Goal: Find specific page/section: Find specific page/section

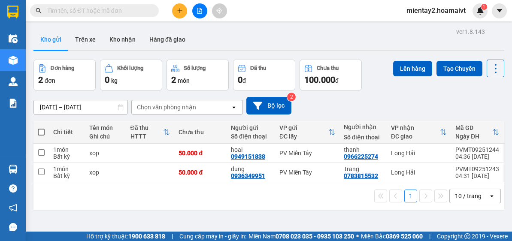
click at [467, 198] on div "10 / trang" at bounding box center [468, 196] width 27 height 9
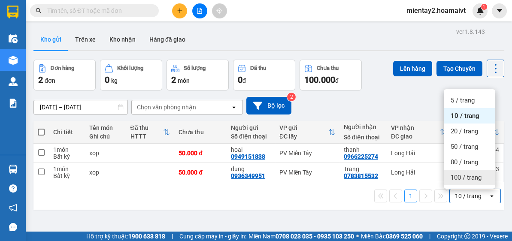
click at [469, 177] on span "100 / trang" at bounding box center [466, 178] width 31 height 9
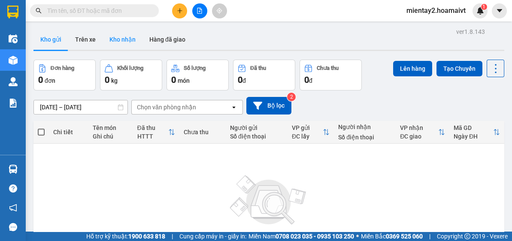
click at [122, 40] on button "Kho nhận" at bounding box center [123, 39] width 40 height 21
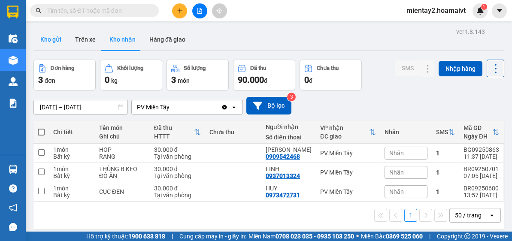
click at [51, 36] on button "Kho gửi" at bounding box center [50, 39] width 35 height 21
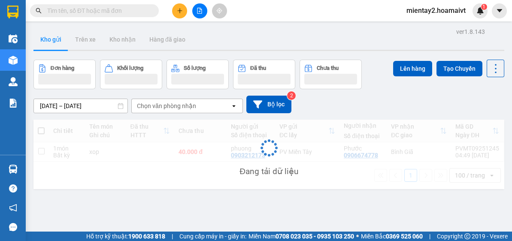
click at [162, 102] on div "Chọn văn phòng nhận" at bounding box center [166, 106] width 59 height 9
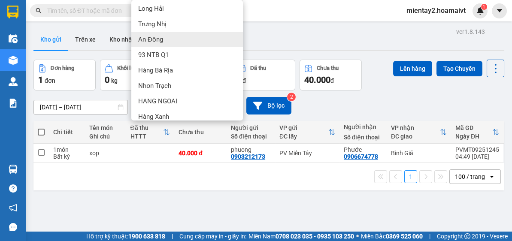
scroll to position [87, 0]
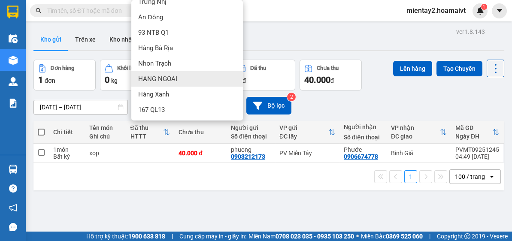
click at [190, 77] on div "HANG NGOAI" at bounding box center [187, 78] width 112 height 15
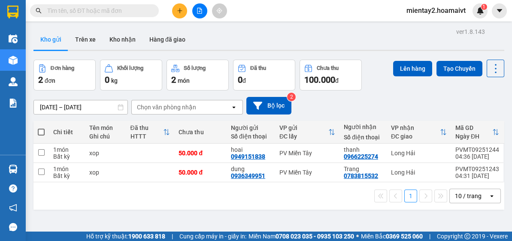
scroll to position [39, 0]
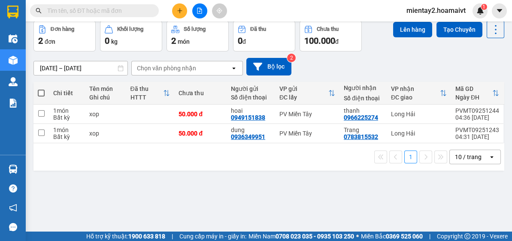
click at [474, 158] on div "10 / trang" at bounding box center [468, 157] width 27 height 9
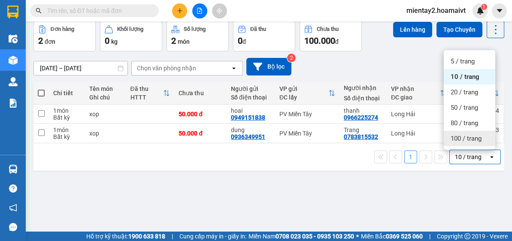
drag, startPoint x: 467, startPoint y: 138, endPoint x: 466, endPoint y: 132, distance: 6.1
click at [468, 138] on span "100 / trang" at bounding box center [466, 138] width 31 height 9
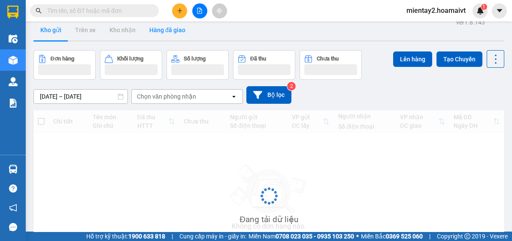
scroll to position [0, 0]
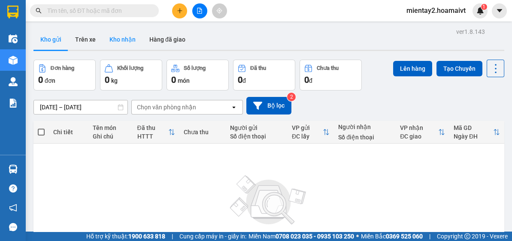
drag, startPoint x: 127, startPoint y: 43, endPoint x: 136, endPoint y: 37, distance: 10.0
click at [128, 42] on button "Kho nhận" at bounding box center [123, 39] width 40 height 21
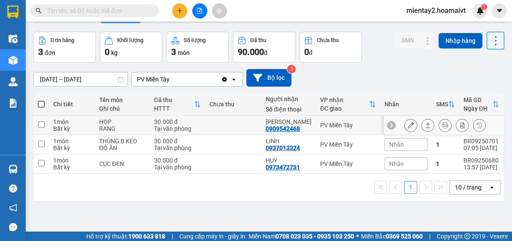
scroll to position [39, 0]
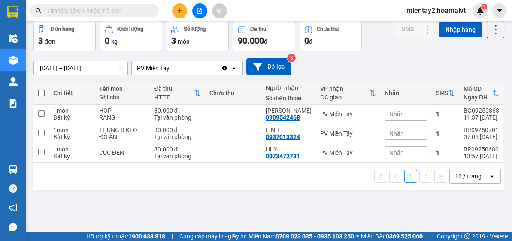
click at [468, 175] on div "10 / trang" at bounding box center [468, 176] width 27 height 9
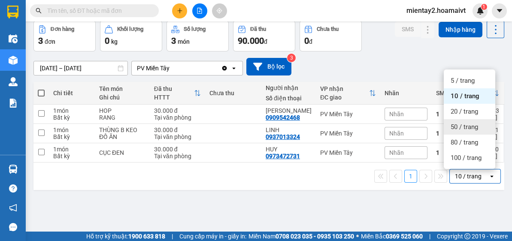
drag, startPoint x: 464, startPoint y: 129, endPoint x: 457, endPoint y: 106, distance: 24.2
click at [465, 128] on span "50 / trang" at bounding box center [464, 127] width 27 height 9
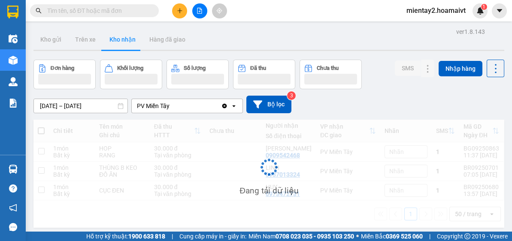
click at [180, 109] on div "PV Miền Tây" at bounding box center [176, 106] width 89 height 14
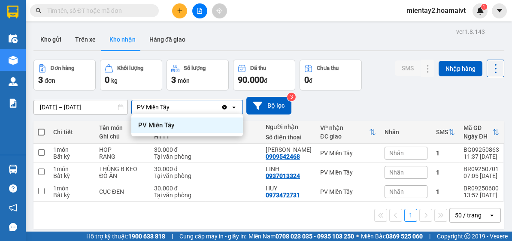
click at [183, 103] on div "PV Miền Tây" at bounding box center [176, 107] width 89 height 14
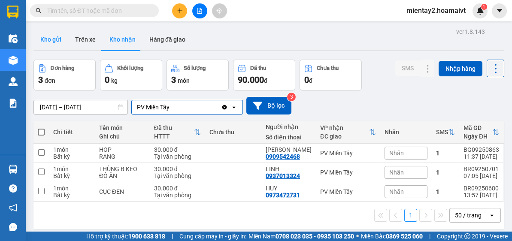
click at [44, 40] on button "Kho gửi" at bounding box center [50, 39] width 35 height 21
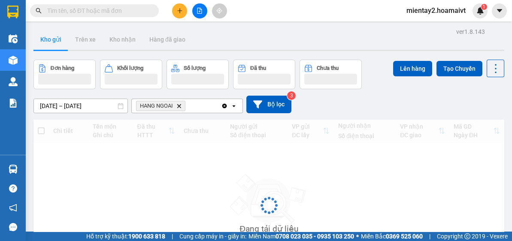
click at [164, 107] on span "HANG NGOAI" at bounding box center [156, 106] width 33 height 7
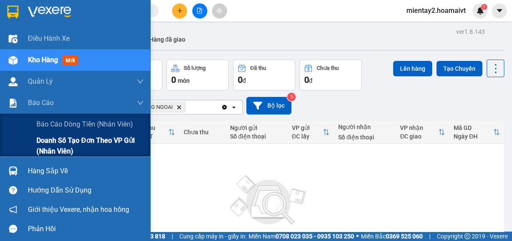
click at [57, 145] on span "Doanh số tạo đơn theo VP gửi (nhân viên)" at bounding box center [90, 145] width 107 height 21
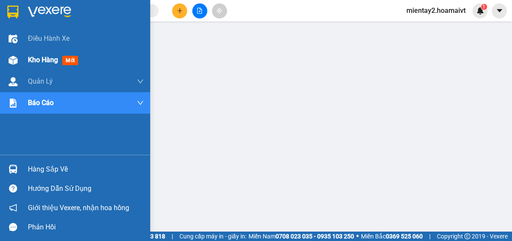
click at [51, 57] on span "Kho hàng" at bounding box center [43, 60] width 30 height 8
